Goal: Communication & Community: Connect with others

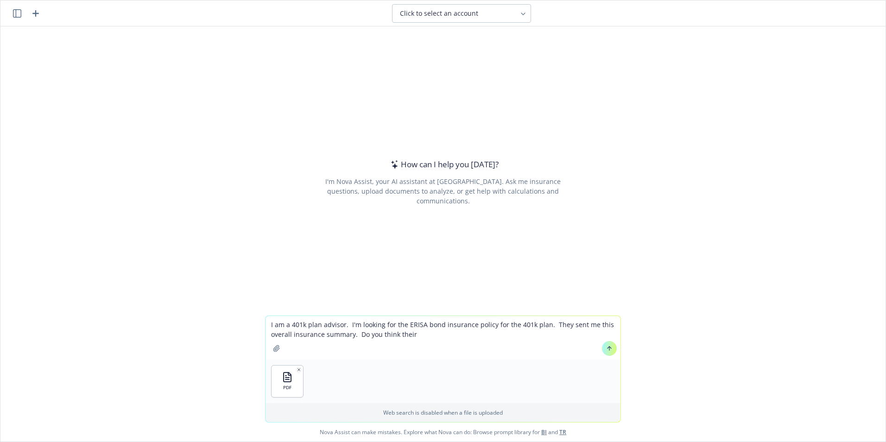
click at [16, 16] on icon "button" at bounding box center [17, 13] width 8 height 8
